Goal: Navigation & Orientation: Find specific page/section

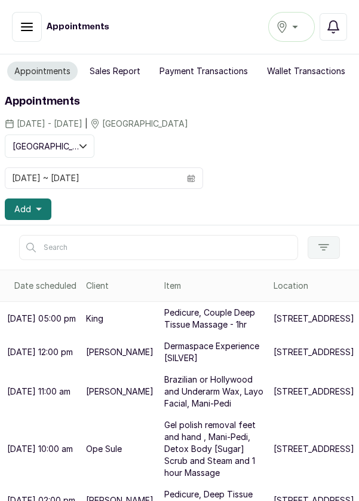
click at [23, 23] on icon "button" at bounding box center [27, 26] width 11 height 7
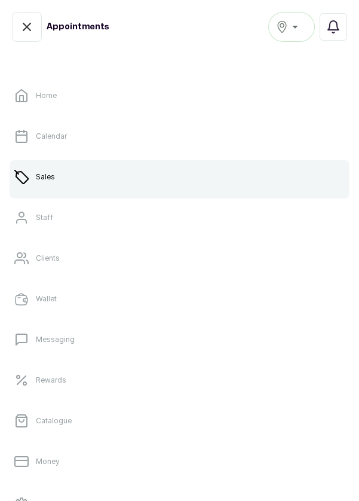
click at [137, 267] on link "Clients" at bounding box center [180, 257] width 340 height 33
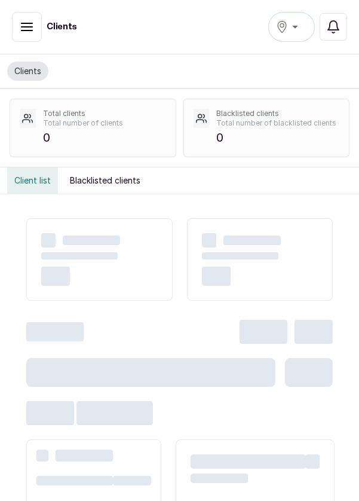
click at [20, 31] on icon "button" at bounding box center [27, 27] width 14 height 14
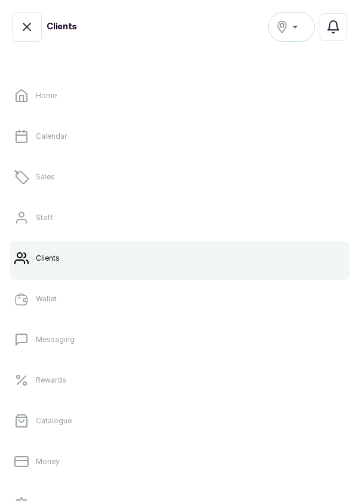
click at [105, 183] on link "Sales" at bounding box center [180, 176] width 340 height 33
